Goal: Task Accomplishment & Management: Complete application form

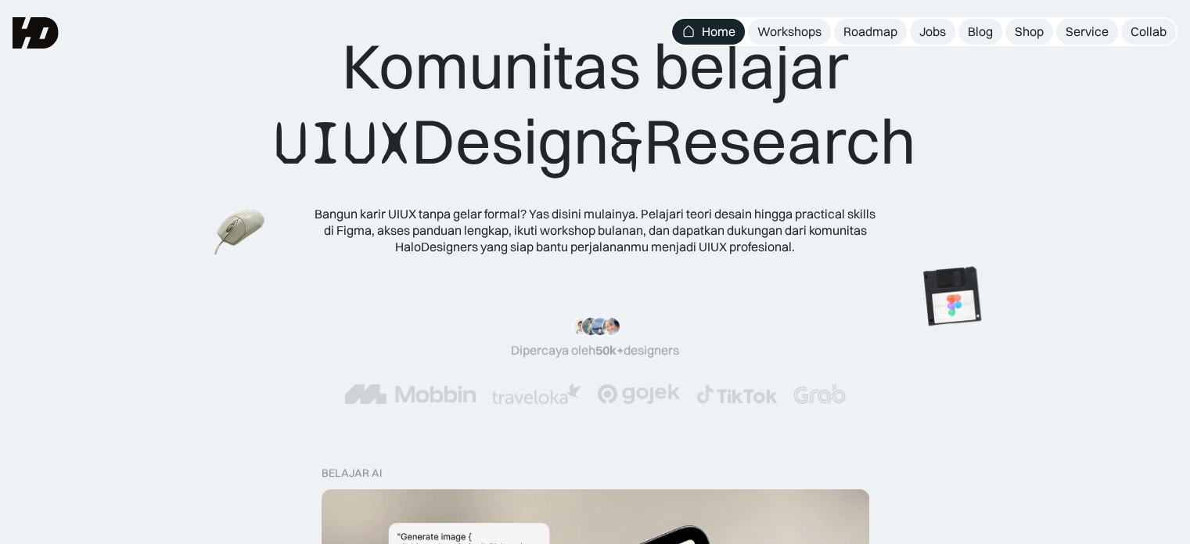
scroll to position [46, 0]
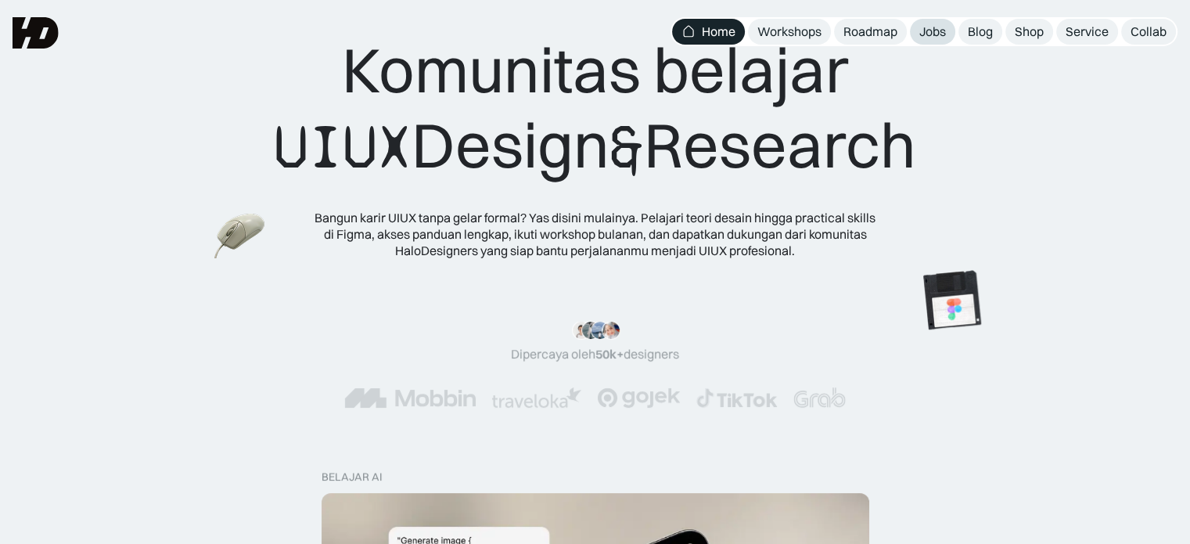
click at [920, 37] on div "Jobs" at bounding box center [933, 31] width 27 height 16
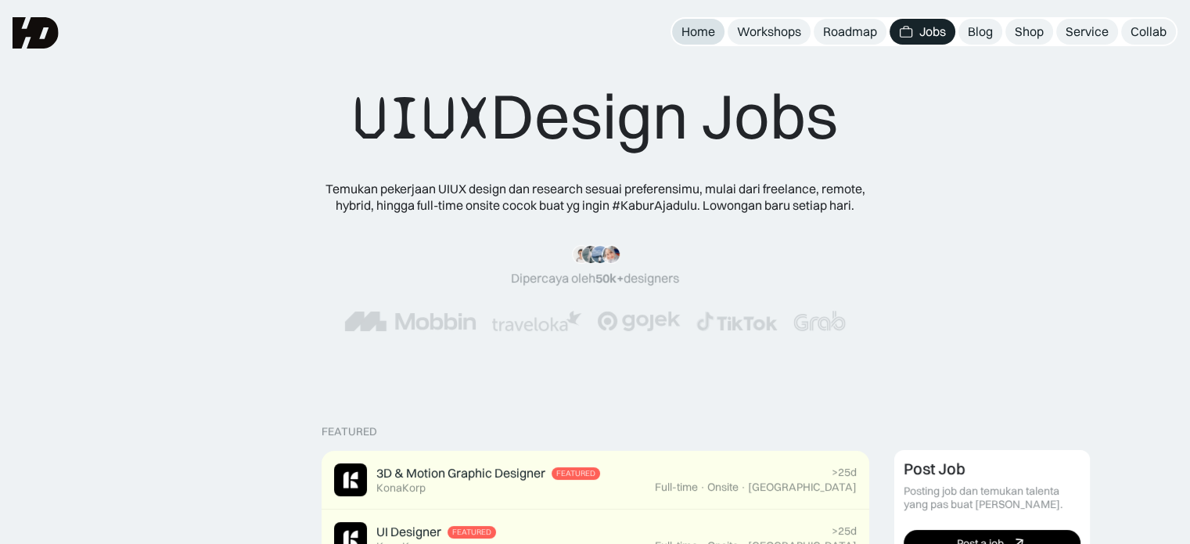
click at [695, 31] on div "Home" at bounding box center [699, 31] width 34 height 16
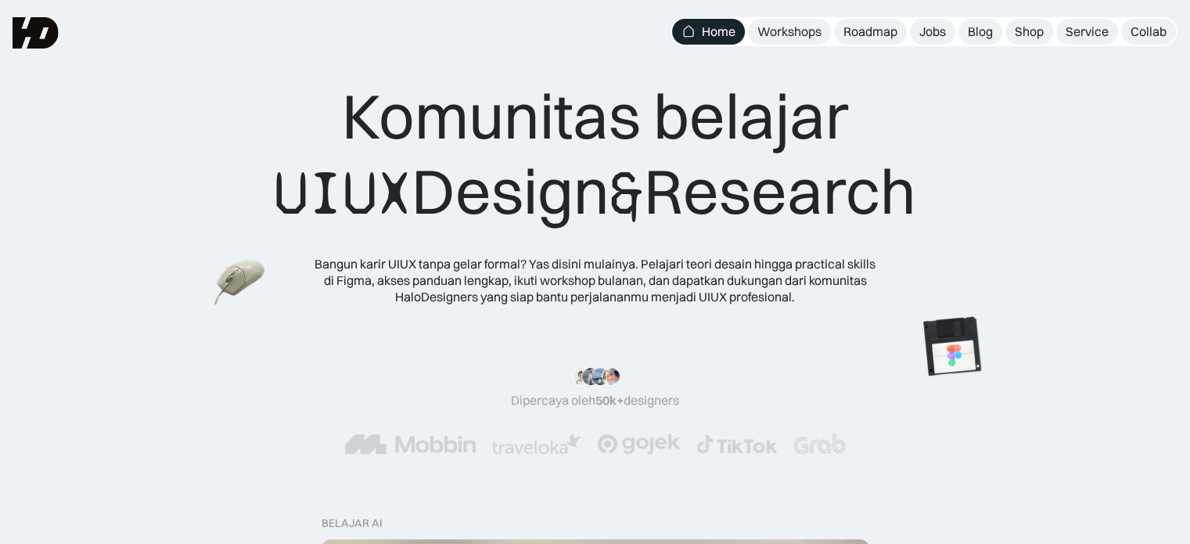
click at [24, 31] on img at bounding box center [36, 32] width 46 height 31
click at [986, 33] on div "Blog" at bounding box center [980, 31] width 25 height 16
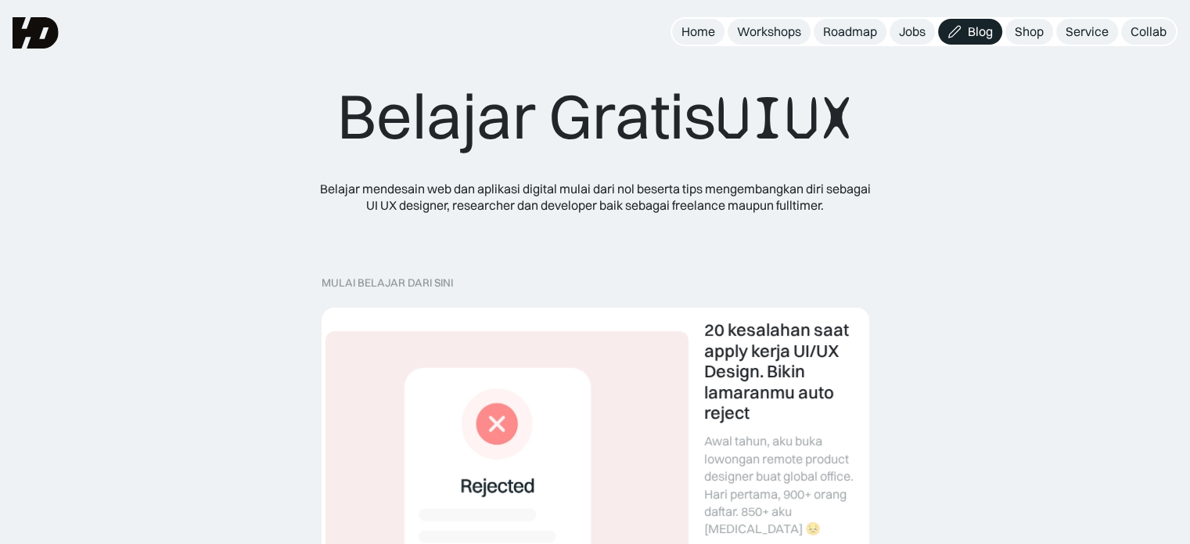
click at [736, 59] on div "Belajar [PERSON_NAME] Belajar mendesain web dan aplikasi digital mulai dari nol…" at bounding box center [595, 122] width 1190 height 245
click at [707, 38] on div "Home" at bounding box center [699, 31] width 34 height 16
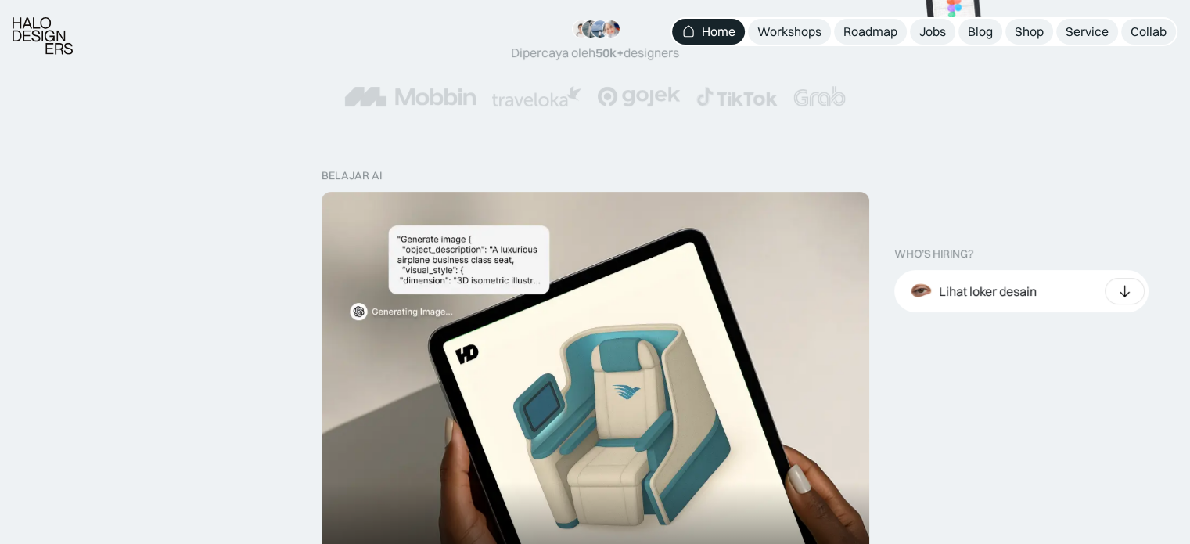
scroll to position [366, 0]
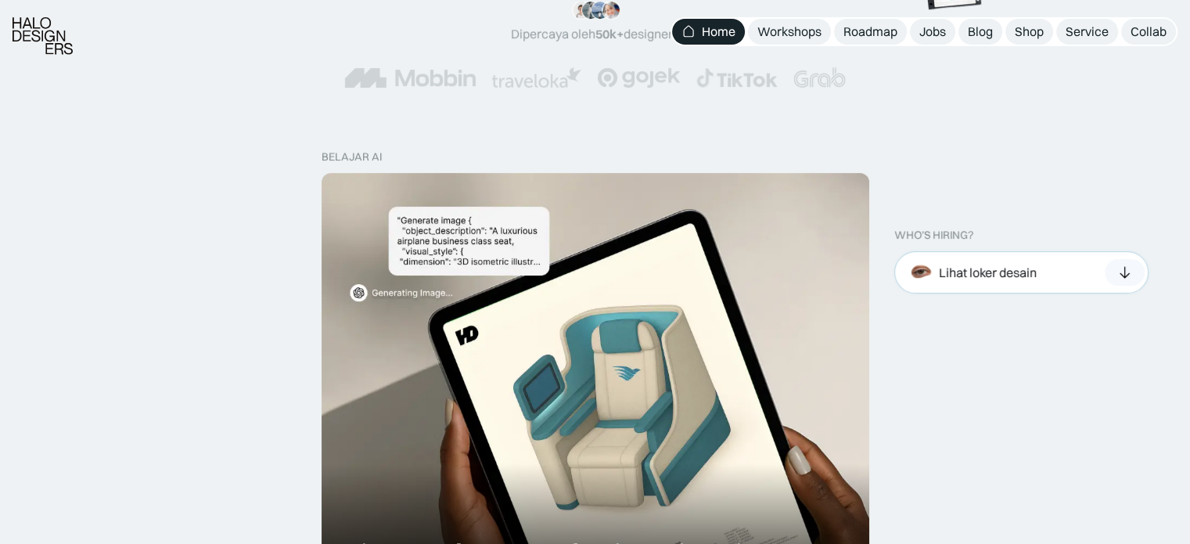
click at [931, 257] on img at bounding box center [922, 272] width 34 height 34
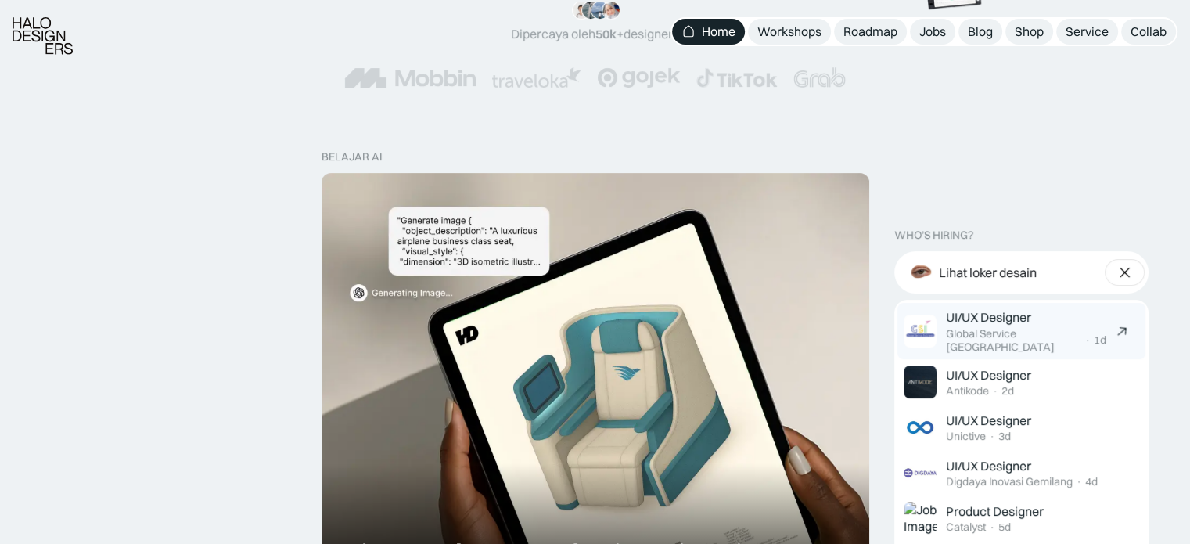
click at [934, 324] on img at bounding box center [920, 331] width 33 height 33
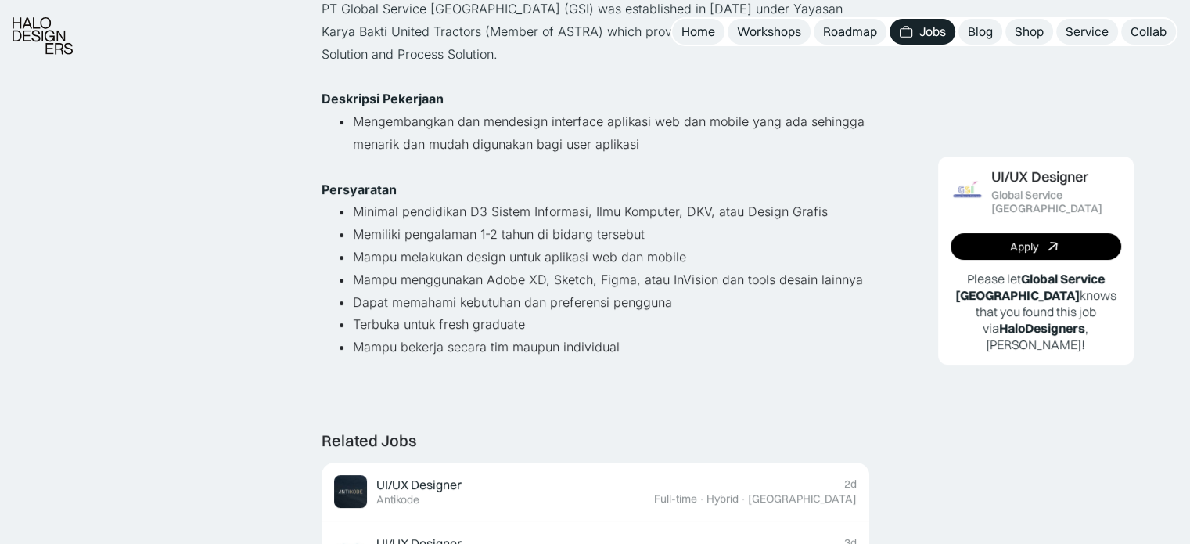
scroll to position [221, 0]
click at [1039, 233] on link "Apply" at bounding box center [1036, 246] width 171 height 27
